Goal: Transaction & Acquisition: Subscribe to service/newsletter

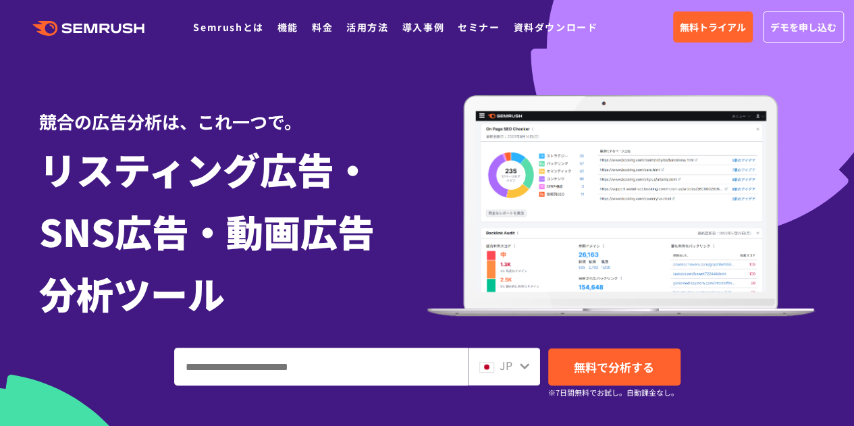
click at [676, 44] on div ".cls {fill: #FF642D;} .cls {fill: #FF642D;} Semrushとは 機能 料金 活用方法 導入事例 セミナー 資料ダウ…" at bounding box center [427, 27] width 854 height 41
click at [698, 25] on span "無料トライアル" at bounding box center [713, 27] width 66 height 15
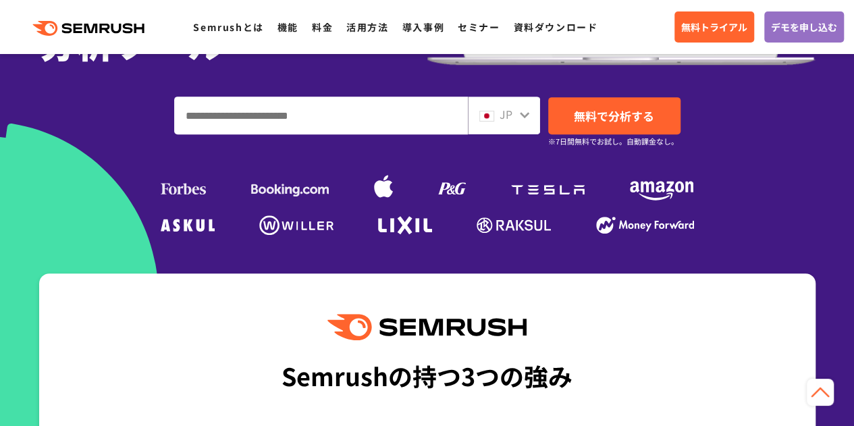
scroll to position [135, 0]
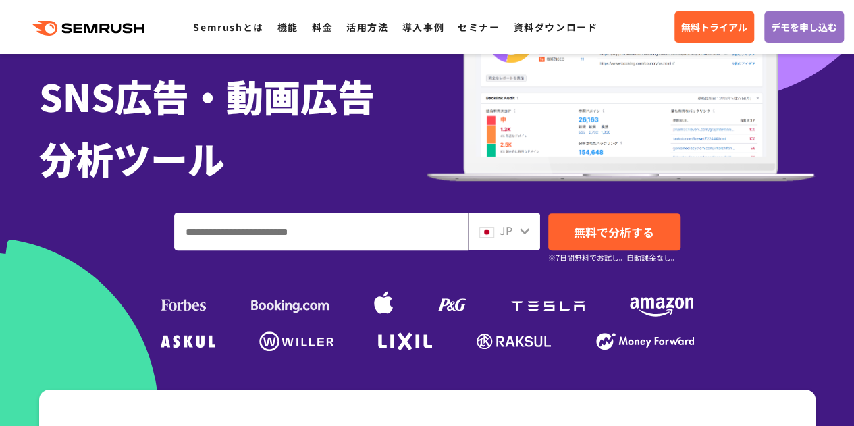
click at [388, 224] on input "ドメイン、キーワードまたはURLを入力してください" at bounding box center [321, 231] width 292 height 36
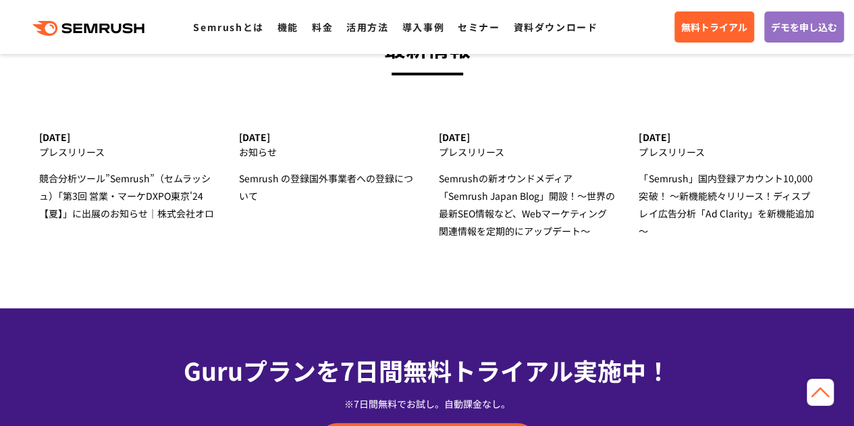
scroll to position [3885, 0]
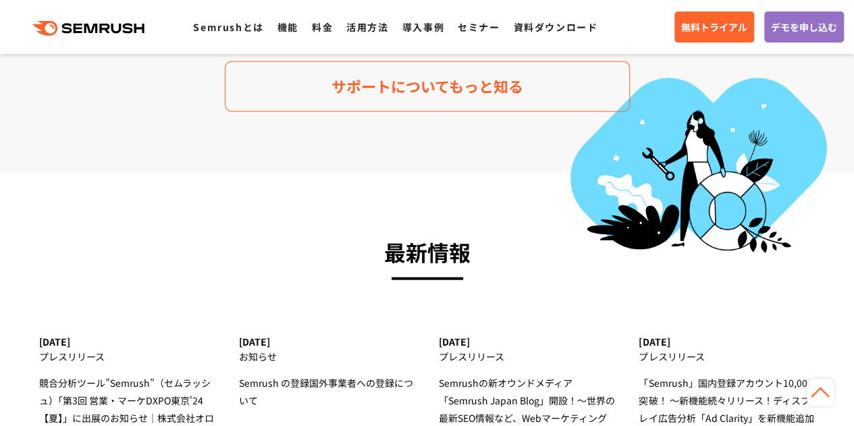
click at [113, 18] on link ".cls {fill: #FF642D;}" at bounding box center [90, 27] width 153 height 18
